Goal: Book appointment/travel/reservation

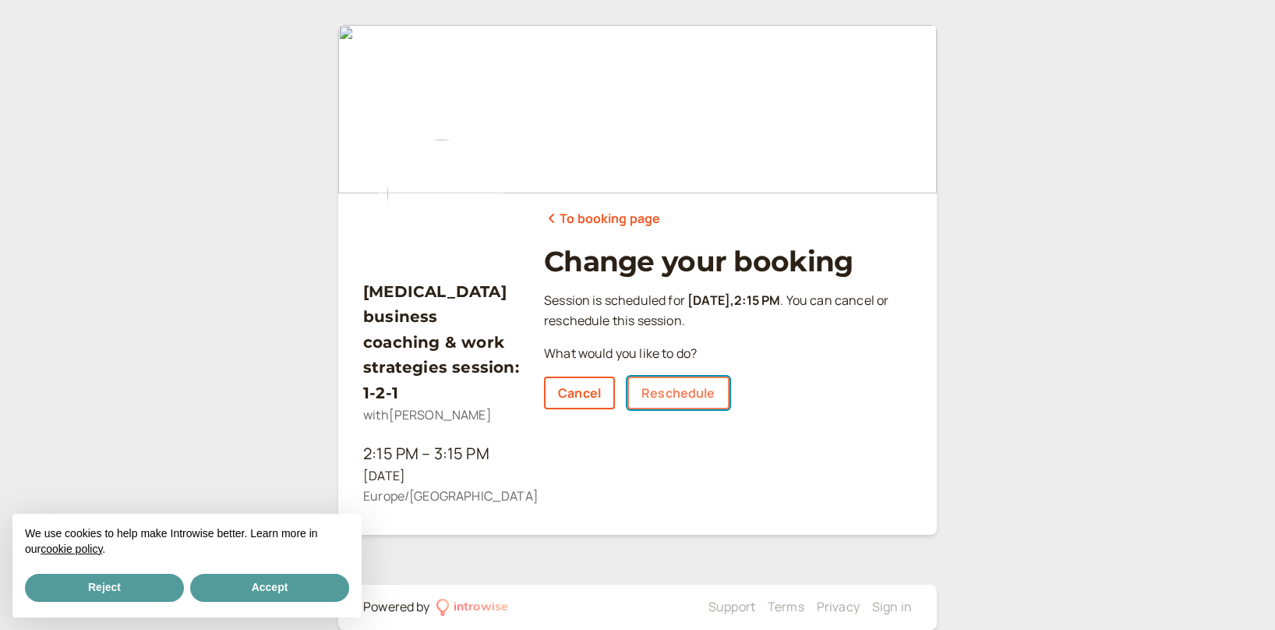
click at [706, 392] on link "Reschedule" at bounding box center [678, 392] width 102 height 33
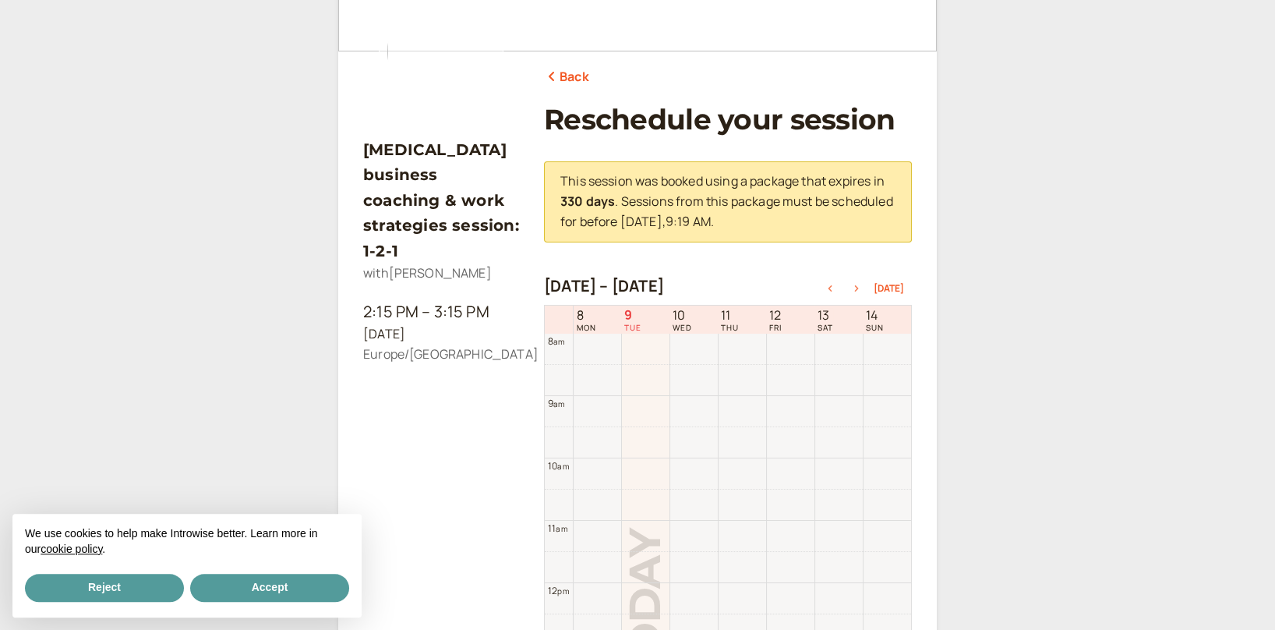
scroll to position [168, 0]
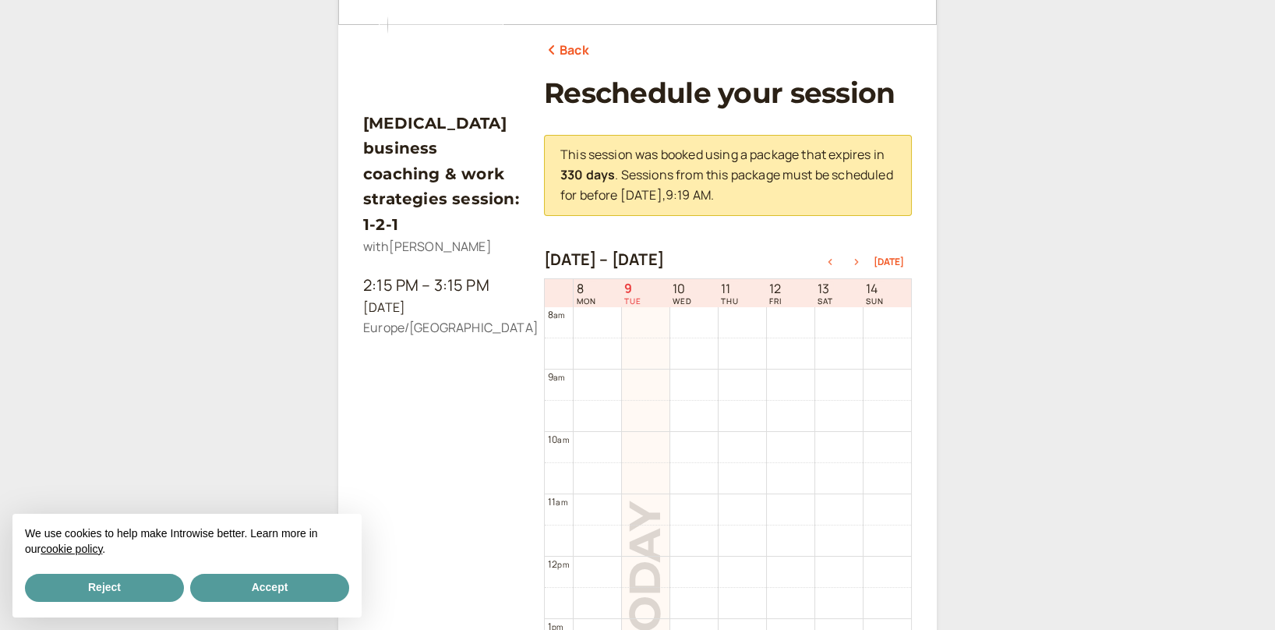
click at [859, 261] on icon "button" at bounding box center [857, 262] width 4 height 6
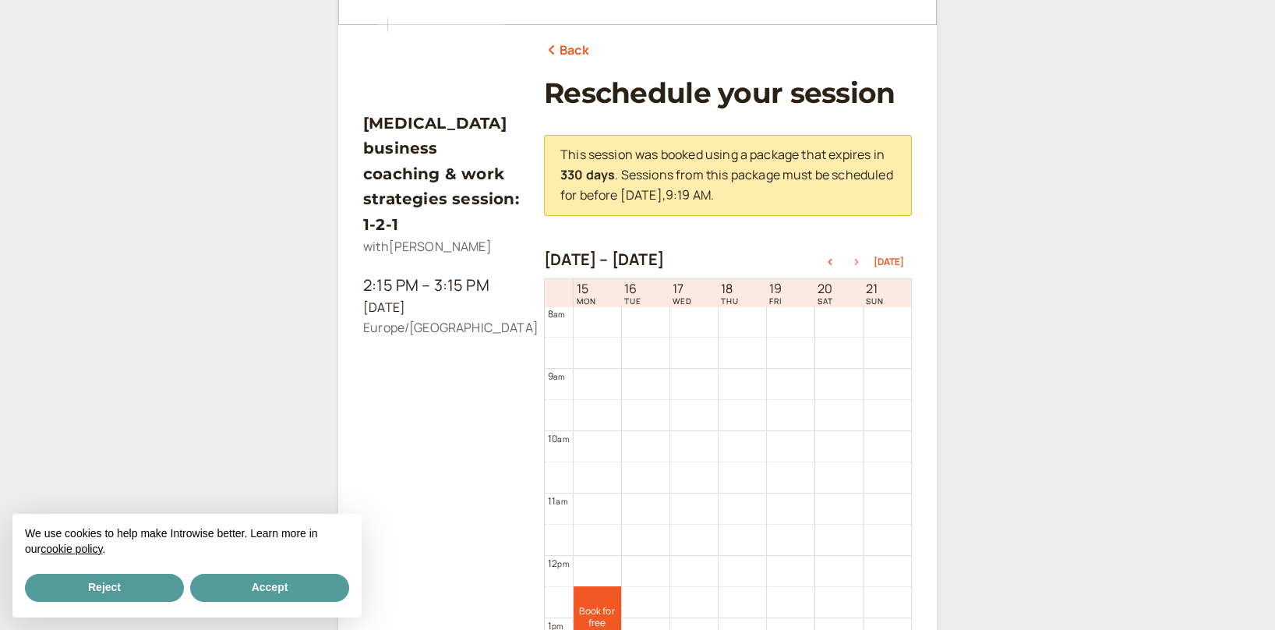
click at [859, 261] on icon "button" at bounding box center [857, 262] width 4 height 6
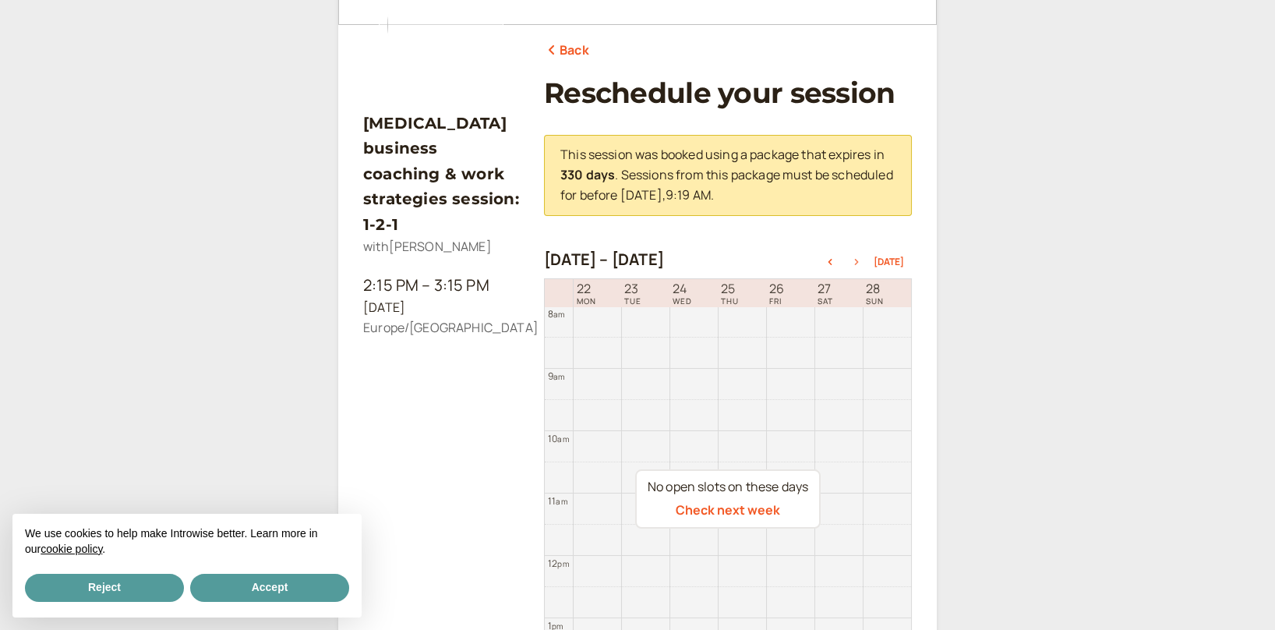
click at [859, 261] on icon "button" at bounding box center [857, 262] width 4 height 6
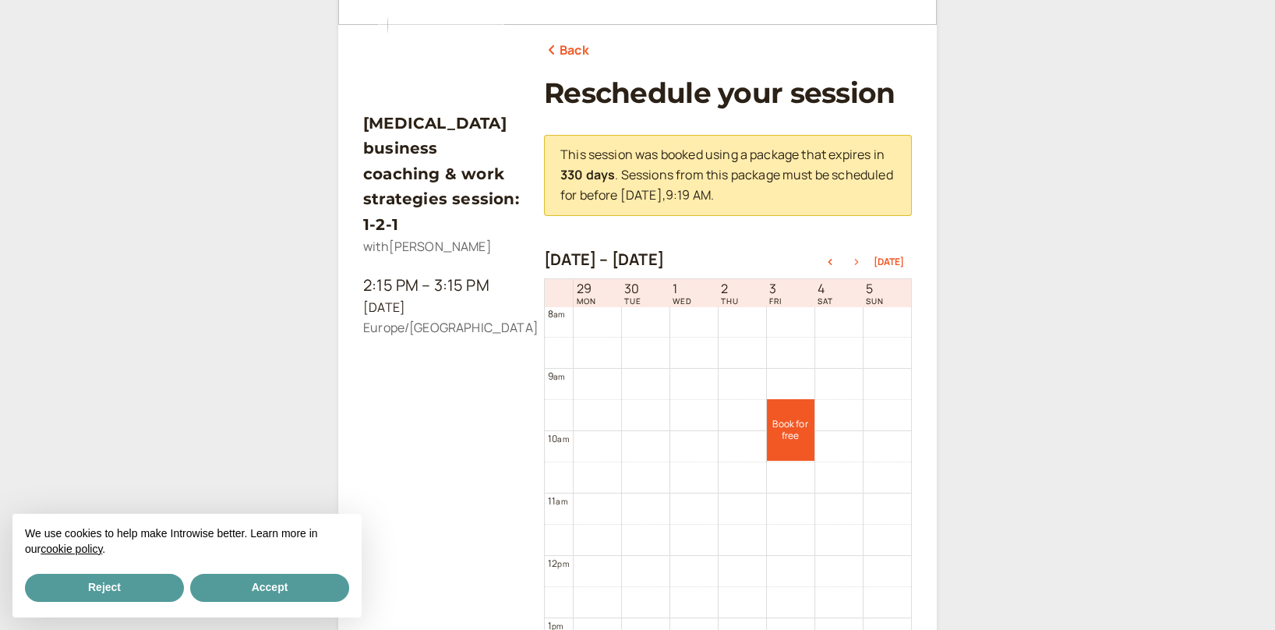
click at [859, 261] on icon "button" at bounding box center [857, 262] width 4 height 6
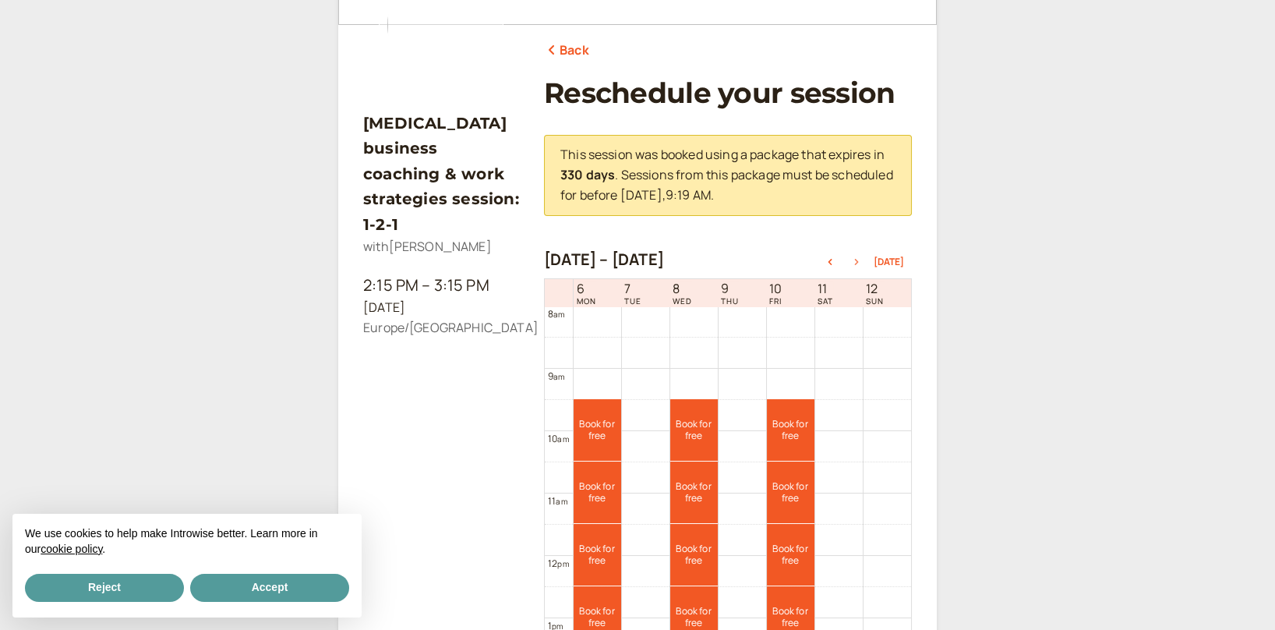
click at [859, 261] on icon "button" at bounding box center [857, 262] width 4 height 6
click at [859, 262] on icon "button" at bounding box center [857, 262] width 4 height 6
click at [689, 469] on link "Book for free free" at bounding box center [694, 492] width 48 height 62
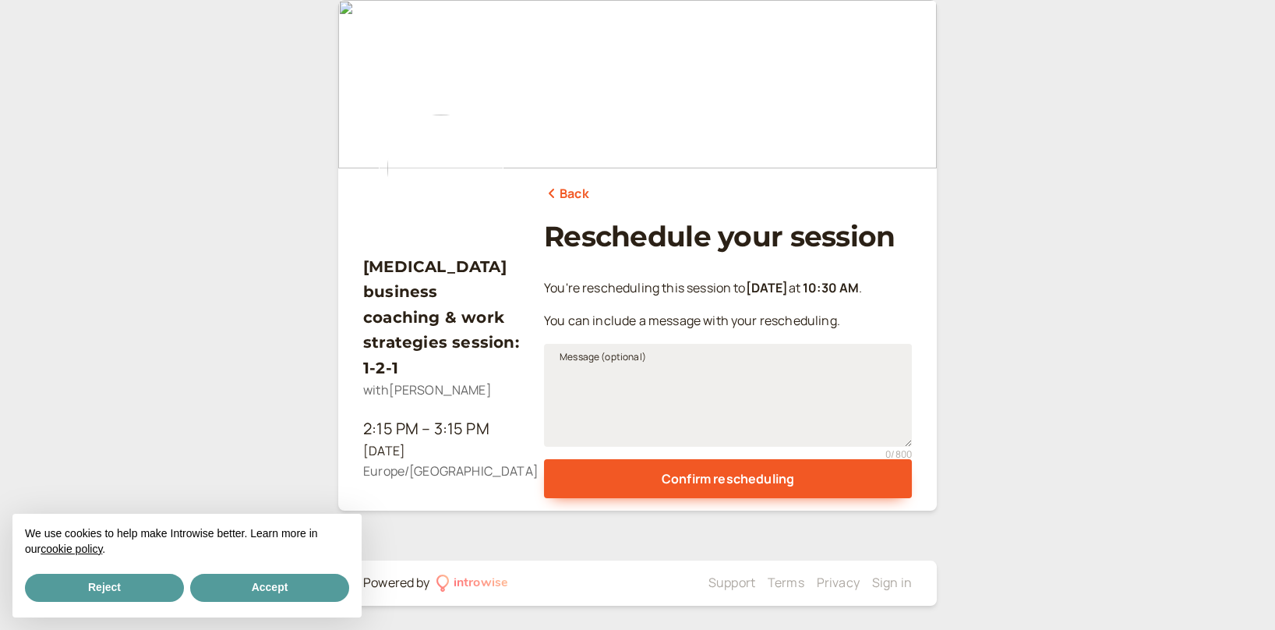
click at [611, 356] on span "Message (optional)" at bounding box center [603, 357] width 87 height 16
click at [611, 356] on textarea "Message (optional)" at bounding box center [728, 395] width 368 height 103
click at [593, 364] on span "Message (optional)" at bounding box center [603, 357] width 87 height 16
click at [593, 364] on textarea "Message (optional)" at bounding box center [728, 395] width 368 height 103
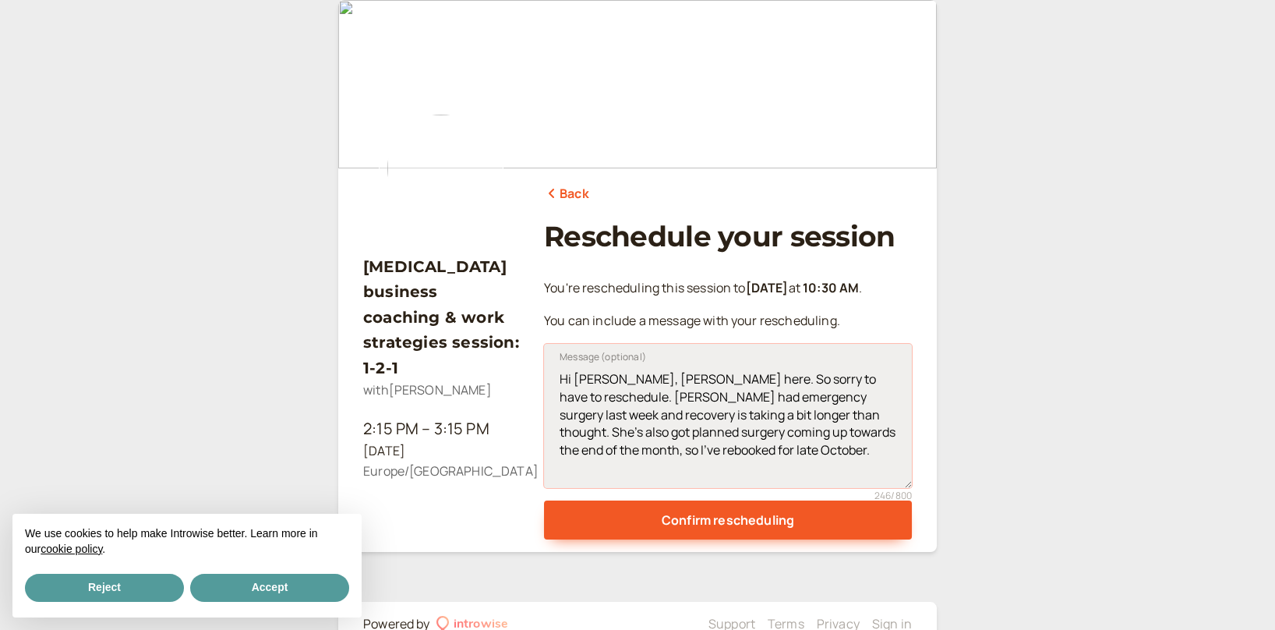
scroll to position [0, 0]
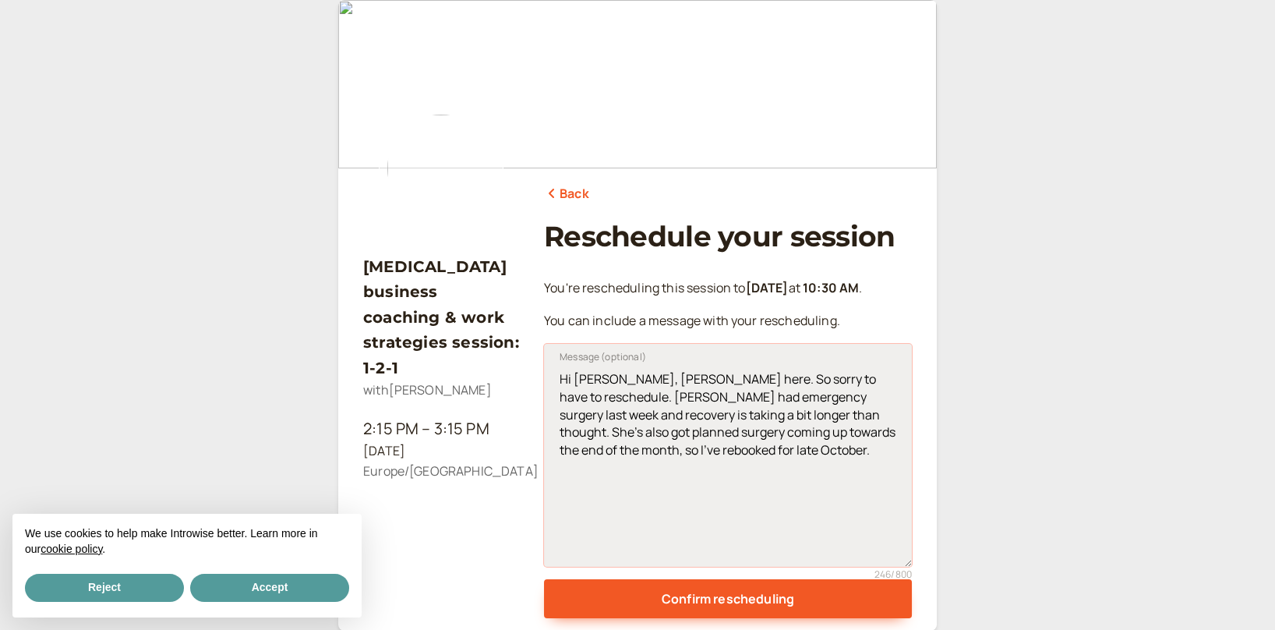
drag, startPoint x: 907, startPoint y: 439, endPoint x: 801, endPoint y: 520, distance: 133.4
click at [911, 557] on textarea "Hi [PERSON_NAME], [PERSON_NAME] here. So sorry to have to reschedule. [PERSON_N…" at bounding box center [728, 455] width 368 height 223
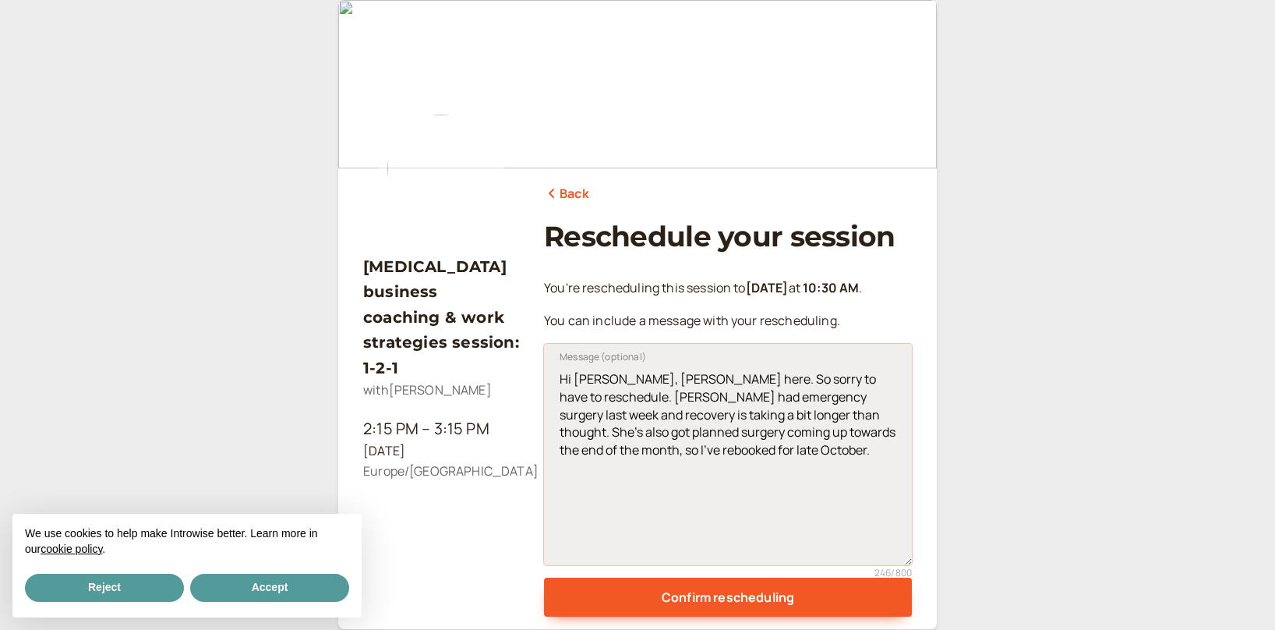
click at [673, 379] on textarea "Hi [PERSON_NAME], [PERSON_NAME] here. So sorry to have to reschedule. [PERSON_N…" at bounding box center [728, 454] width 368 height 221
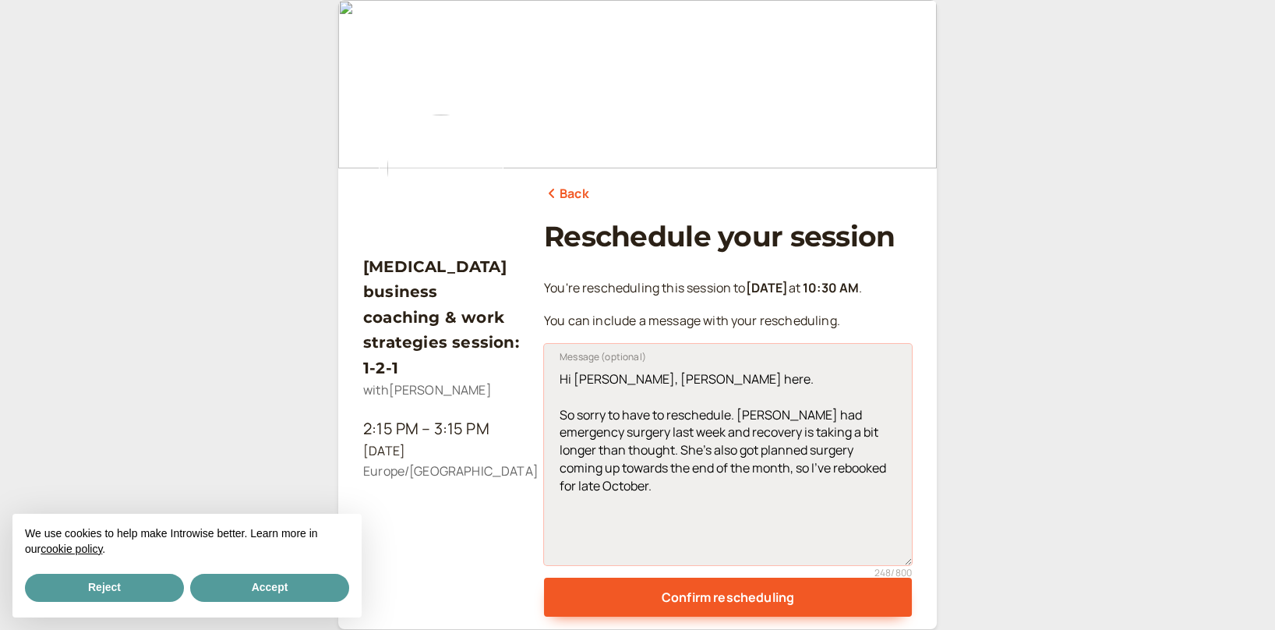
click at [858, 433] on textarea "Hi [PERSON_NAME], [PERSON_NAME] here. So sorry to have to reschedule. [PERSON_N…" at bounding box center [728, 454] width 368 height 221
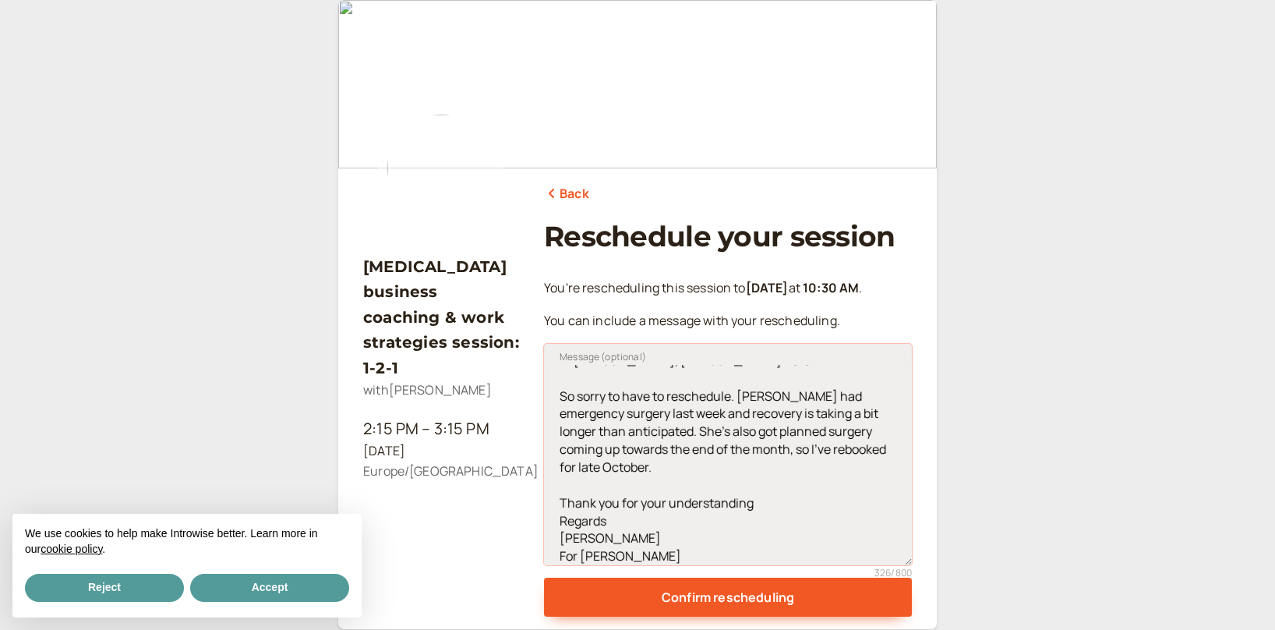
click at [790, 432] on textarea "Hi [PERSON_NAME], [PERSON_NAME] here. So sorry to have to reschedule. [PERSON_N…" at bounding box center [728, 454] width 368 height 221
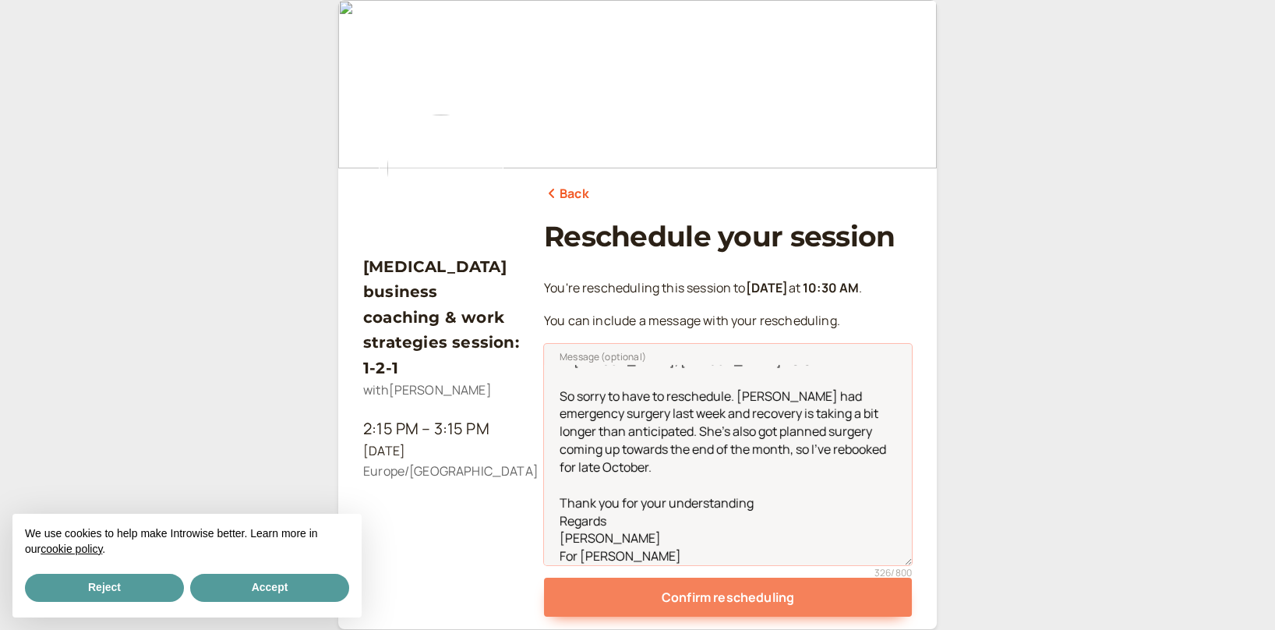
type textarea "Hi [PERSON_NAME], [PERSON_NAME] here. So sorry to have to reschedule. [PERSON_N…"
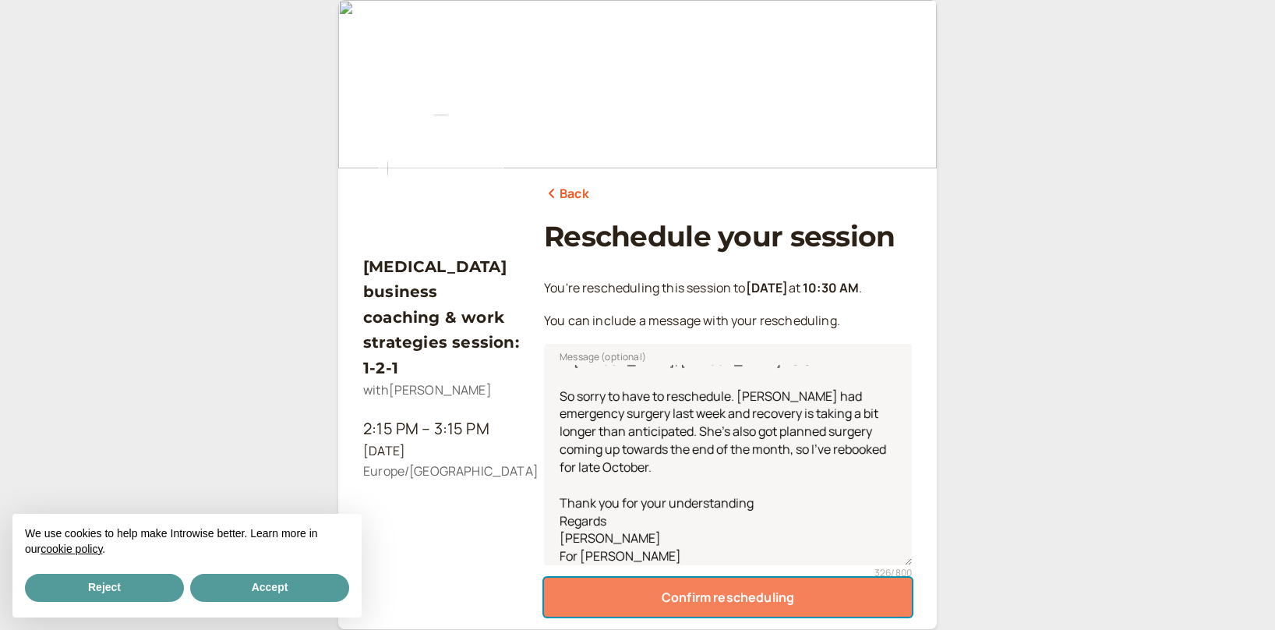
click at [703, 593] on button "Confirm rescheduling" at bounding box center [728, 596] width 368 height 39
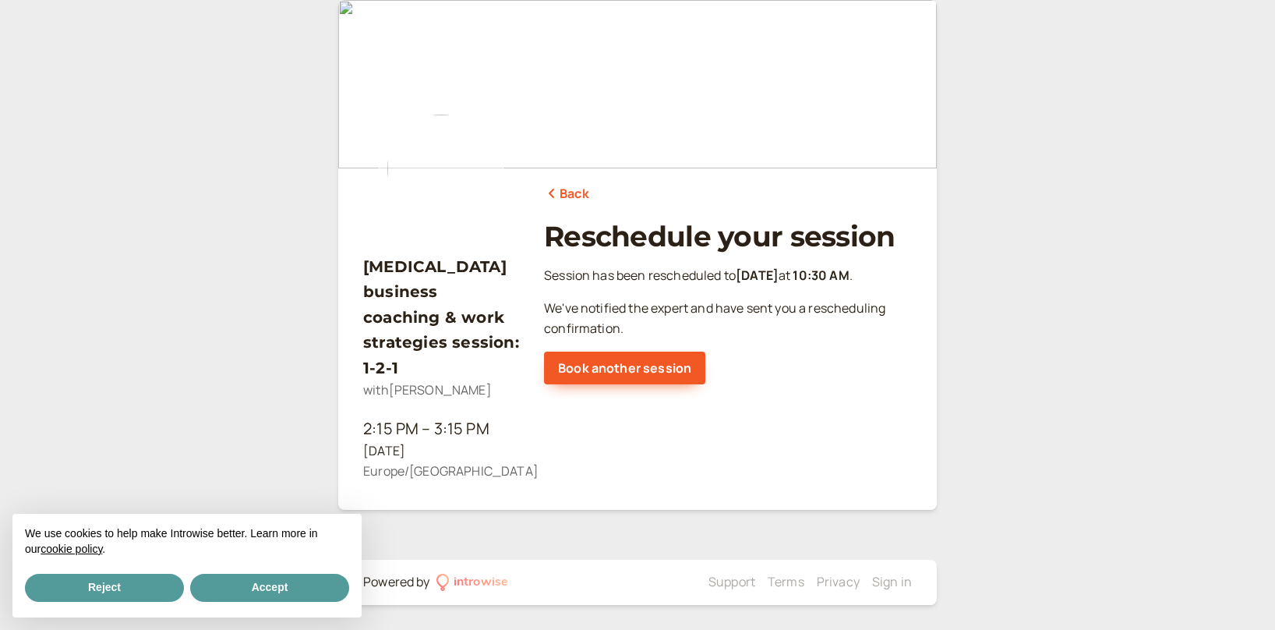
scroll to position [0, 0]
